Goal: Task Accomplishment & Management: Use online tool/utility

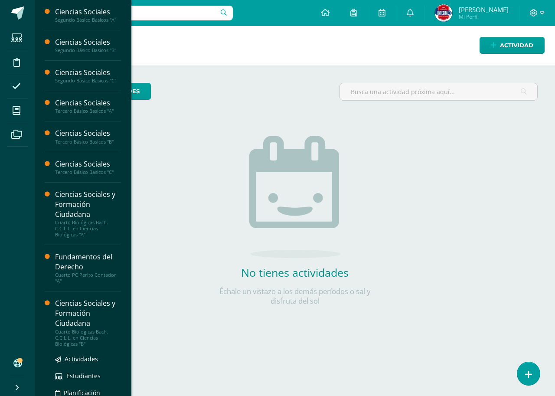
click at [71, 313] on div "Ciencias Sociales y Formación Ciudadana" at bounding box center [88, 313] width 66 height 30
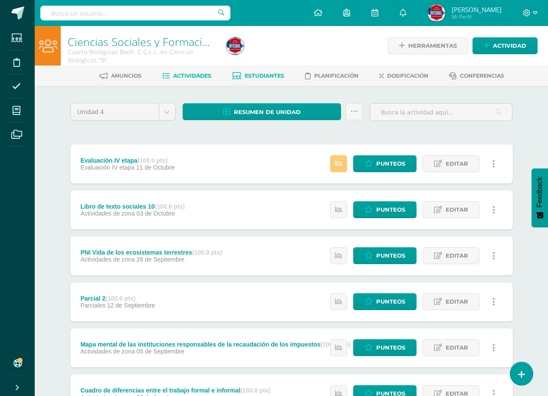
click at [274, 77] on span "Estudiantes" at bounding box center [264, 75] width 39 height 7
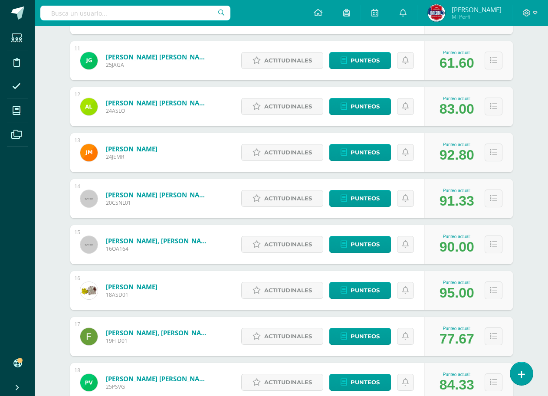
scroll to position [564, 0]
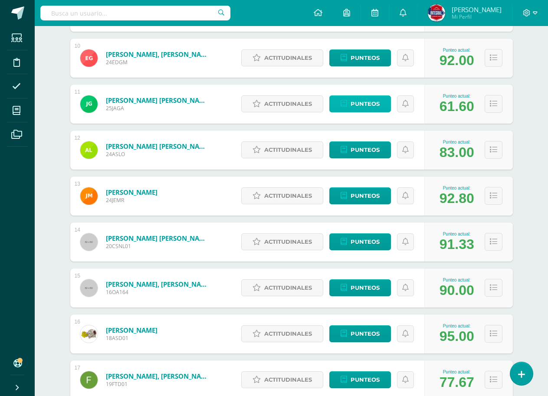
click at [373, 104] on span "Punteos" at bounding box center [364, 104] width 29 height 16
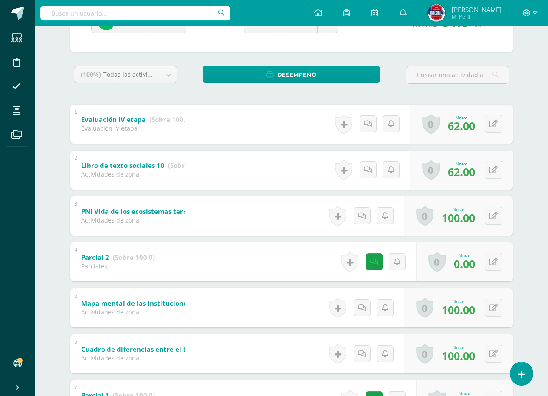
scroll to position [111, 0]
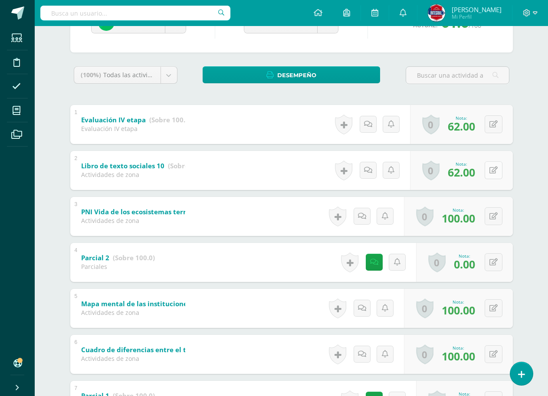
click at [495, 168] on icon at bounding box center [493, 169] width 8 height 7
type input "0"
click at [471, 175] on link at bounding box center [475, 172] width 17 height 17
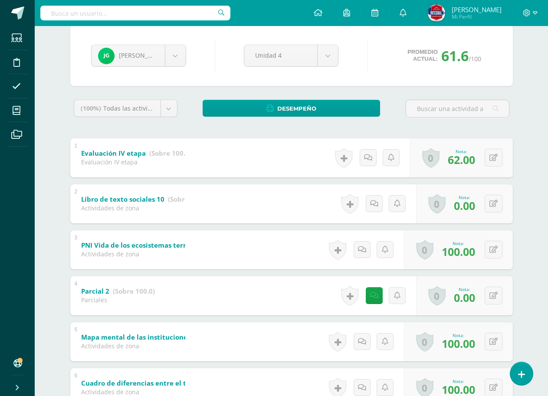
scroll to position [0, 0]
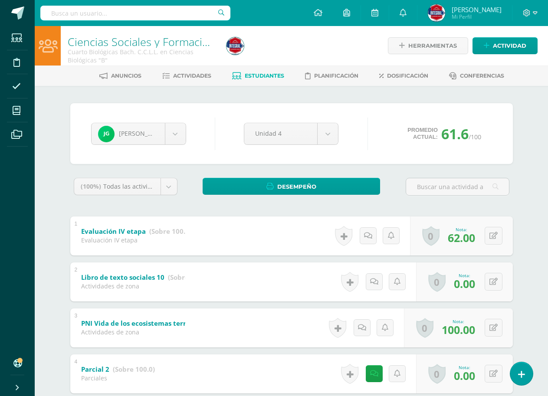
drag, startPoint x: 272, startPoint y: 4, endPoint x: 279, endPoint y: 0, distance: 8.8
click at [279, 0] on html "Estudiantes Disciplina Asistencia Mis cursos Archivos Soporte Ayuda Reportar un…" at bounding box center [274, 340] width 548 height 681
click at [29, 13] on span at bounding box center [47, 13] width 41 height 18
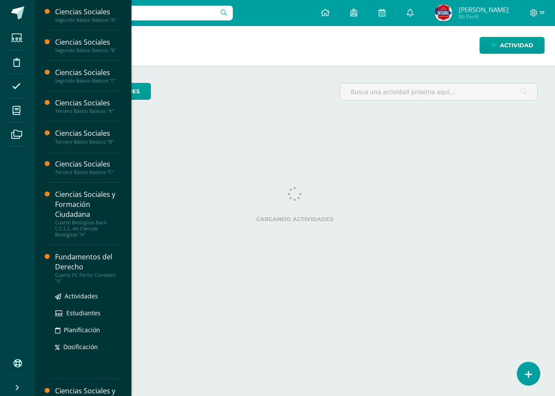
scroll to position [43, 0]
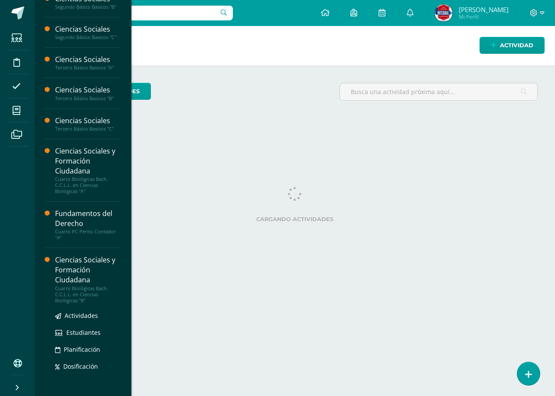
click at [70, 280] on div "Ciencias Sociales y Formación Ciudadana" at bounding box center [88, 270] width 66 height 30
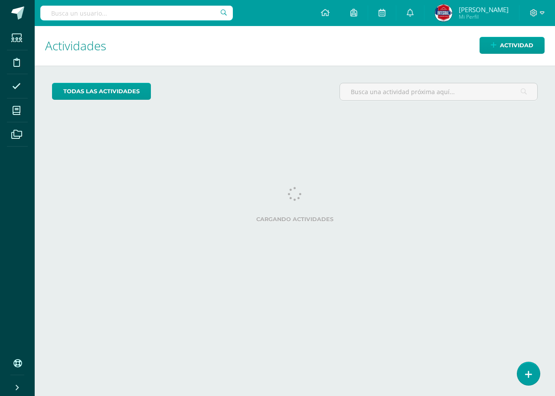
scroll to position [0, 0]
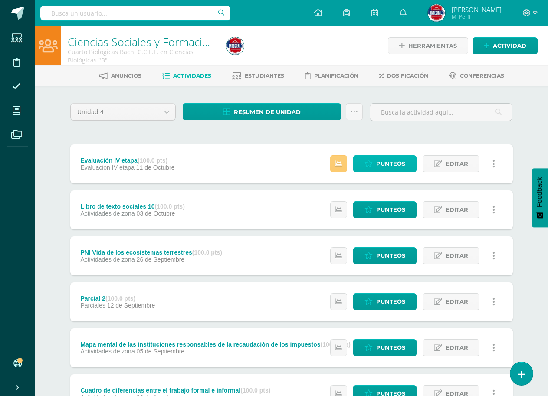
click at [368, 161] on icon at bounding box center [368, 163] width 8 height 7
click at [373, 168] on link "Punteos" at bounding box center [384, 163] width 63 height 17
click at [375, 166] on link "Punteos" at bounding box center [384, 163] width 63 height 17
click at [386, 162] on span "Punteos" at bounding box center [390, 164] width 29 height 16
drag, startPoint x: 168, startPoint y: 2, endPoint x: 519, endPoint y: 103, distance: 365.0
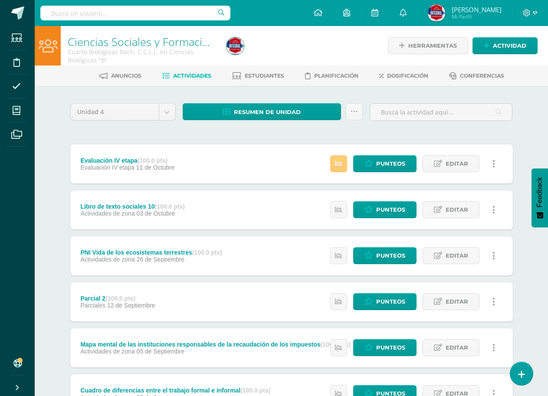
click at [519, 103] on div "Unidad 4 Unidad 1 Unidad 2 Unidad 3 Unidad 4 Resumen de unidad Descargar como H…" at bounding box center [291, 347] width 477 height 523
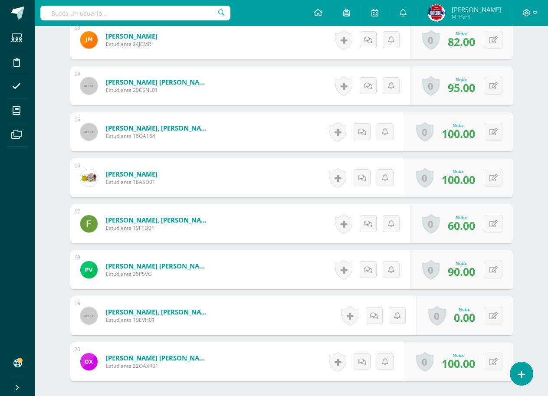
scroll to position [925, 0]
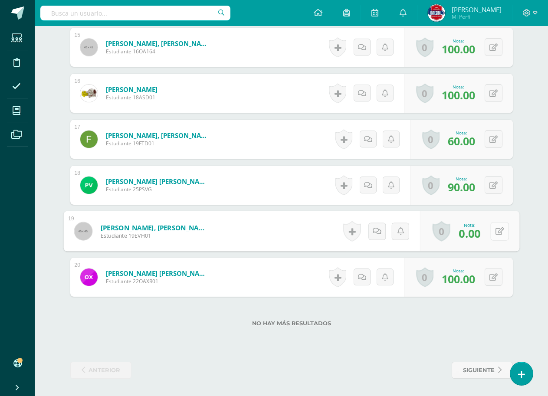
click at [493, 234] on button at bounding box center [499, 231] width 18 height 18
type input "77"
click at [464, 231] on div "Nota 77" at bounding box center [465, 231] width 108 height 40
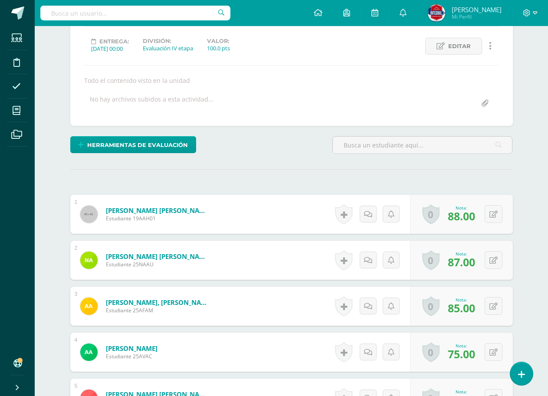
scroll to position [0, 0]
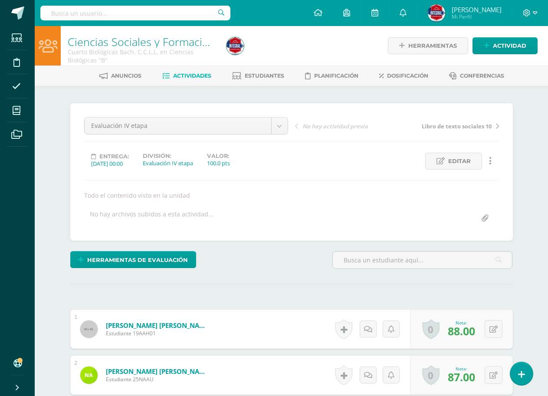
click at [202, 74] on span "Actividades" at bounding box center [192, 75] width 38 height 7
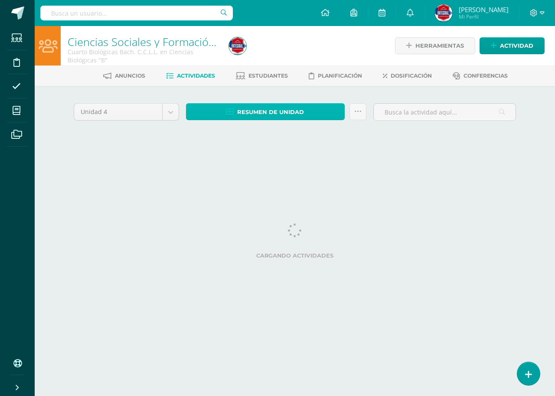
click at [265, 113] on span "Resumen de unidad" at bounding box center [270, 112] width 67 height 16
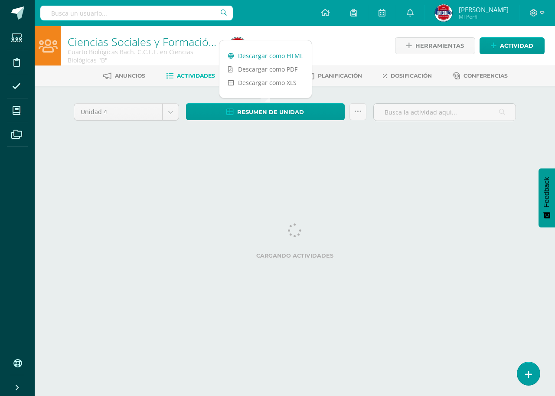
click at [279, 59] on link "Descargar como HTML" at bounding box center [265, 55] width 92 height 13
